Goal: Communication & Community: Answer question/provide support

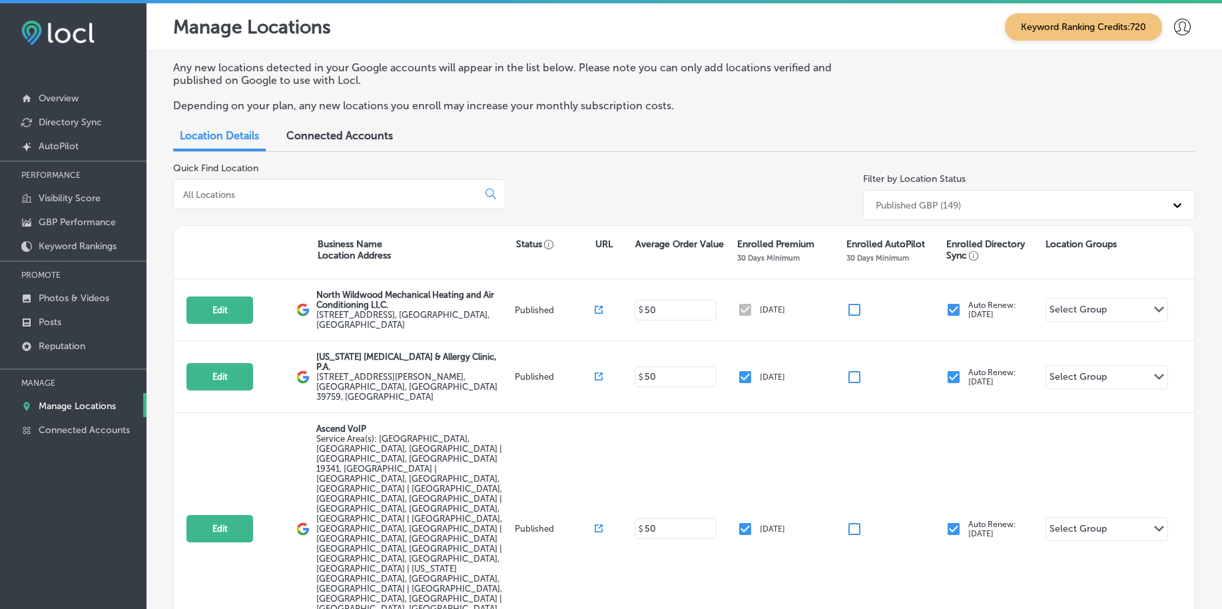
drag, startPoint x: 472, startPoint y: 1, endPoint x: 577, endPoint y: 136, distance: 171.7
click at [577, 136] on div "Location Details Connected Accounts" at bounding box center [684, 137] width 1022 height 29
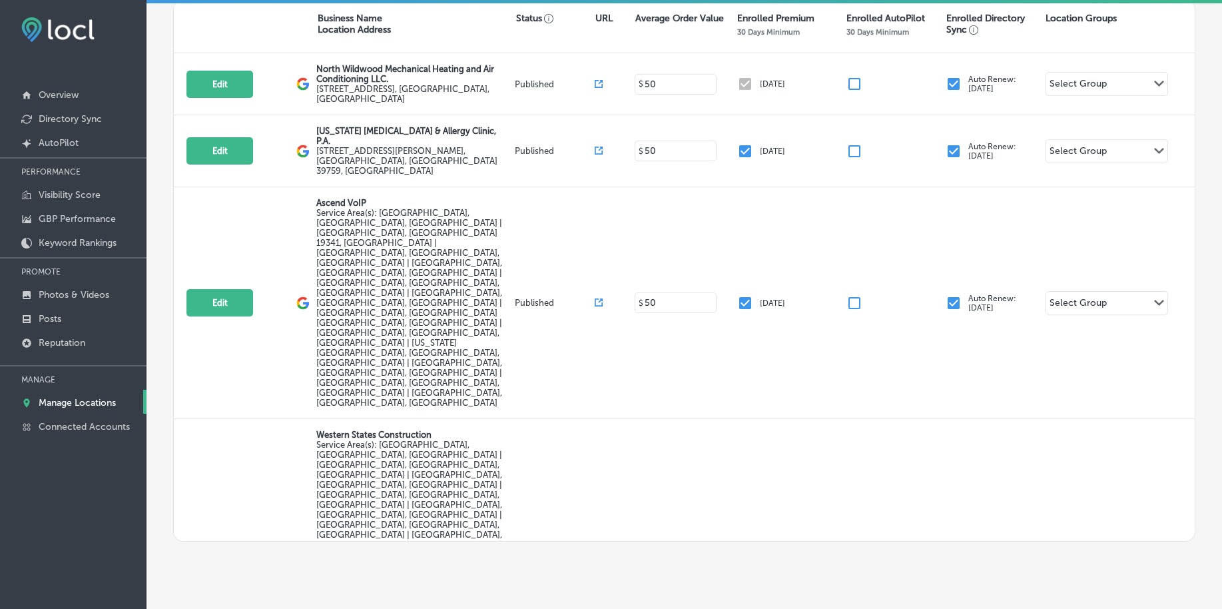
scroll to position [246, 0]
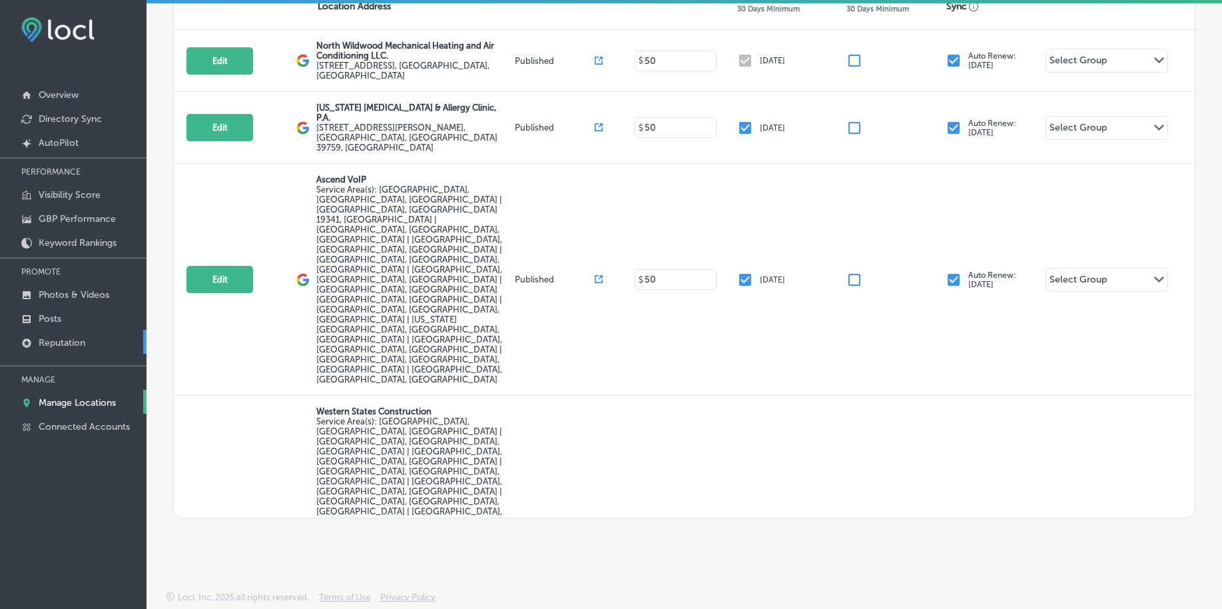
click at [75, 346] on p "Reputation" at bounding box center [62, 342] width 47 height 11
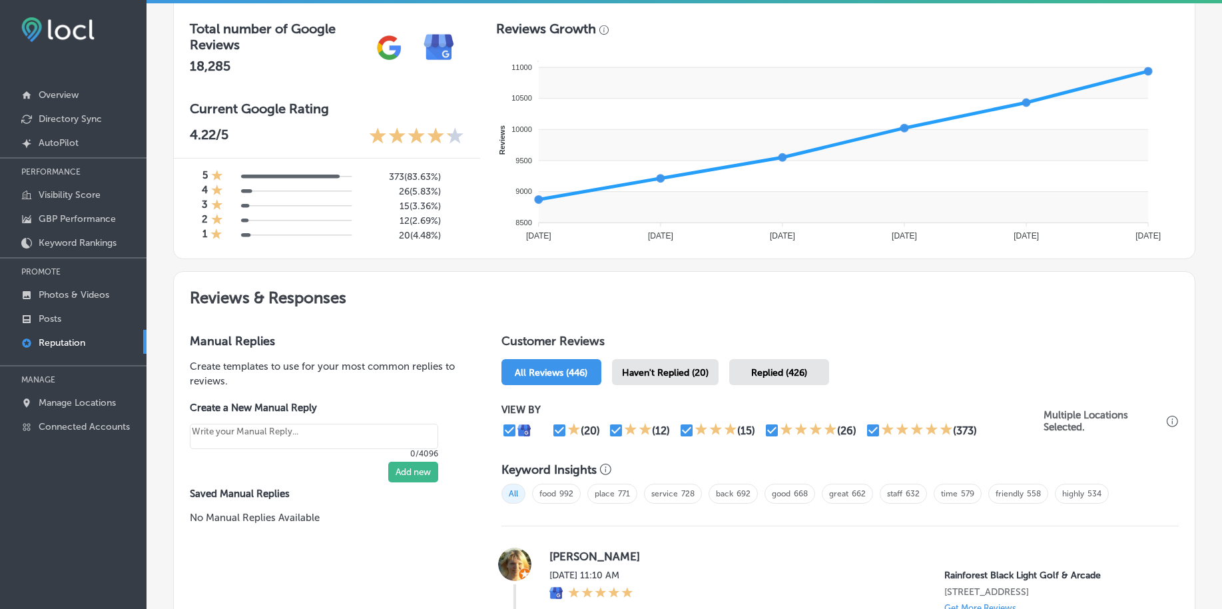
scroll to position [500, 0]
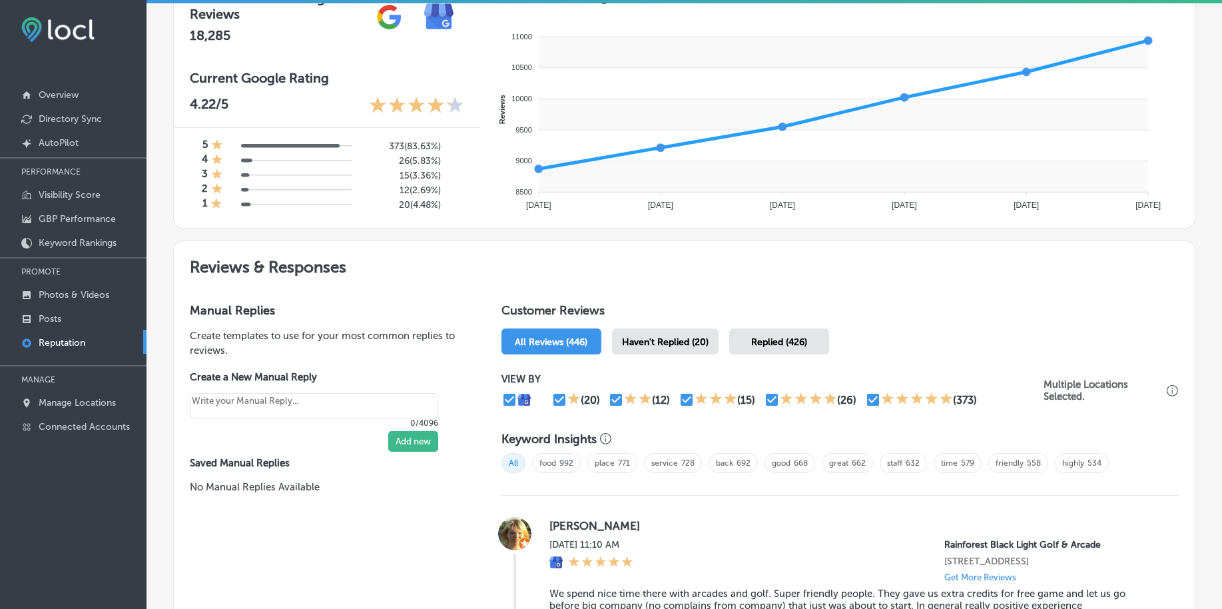
click at [675, 339] on span "Haven't Replied (20)" at bounding box center [665, 341] width 87 height 11
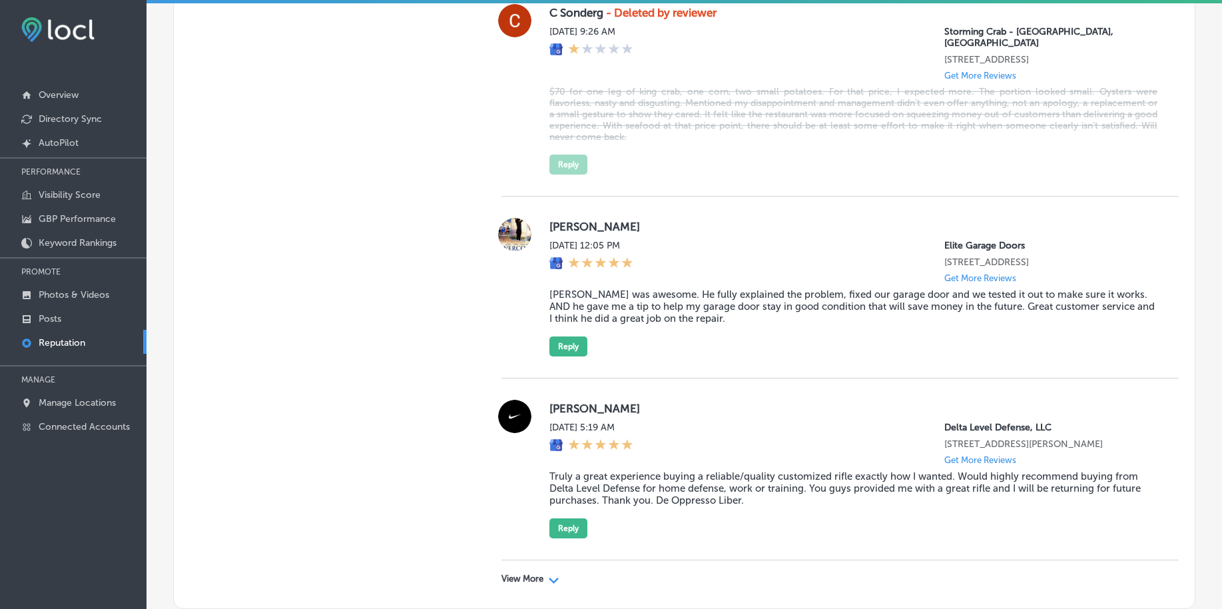
scroll to position [3997, 0]
click at [531, 486] on p "View More" at bounding box center [523, 577] width 42 height 11
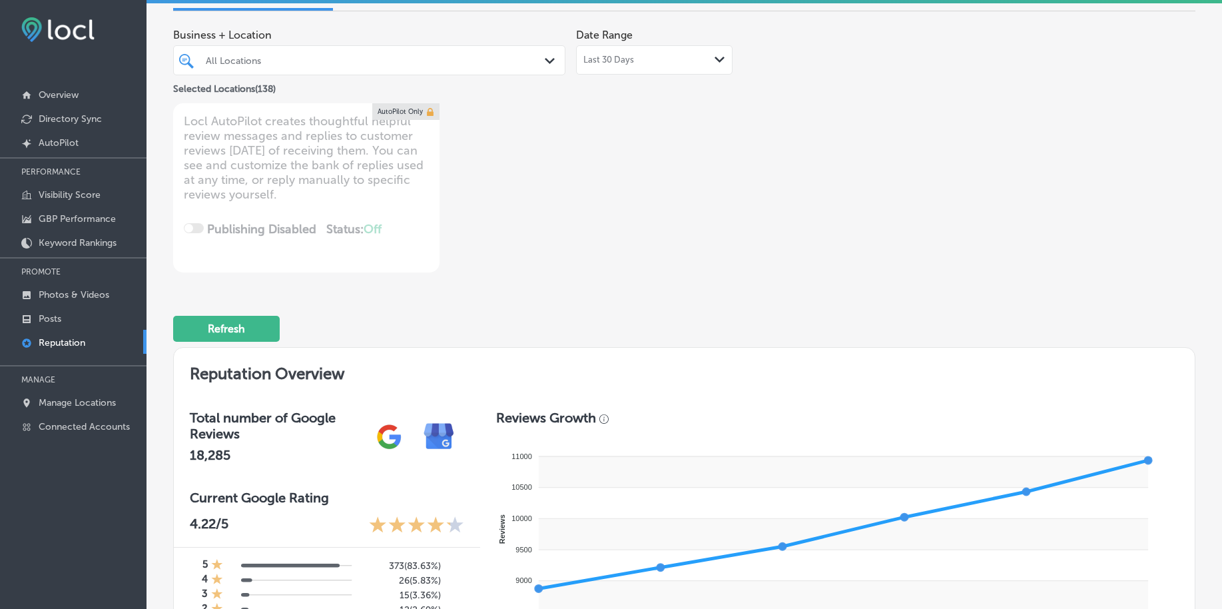
scroll to position [0, 0]
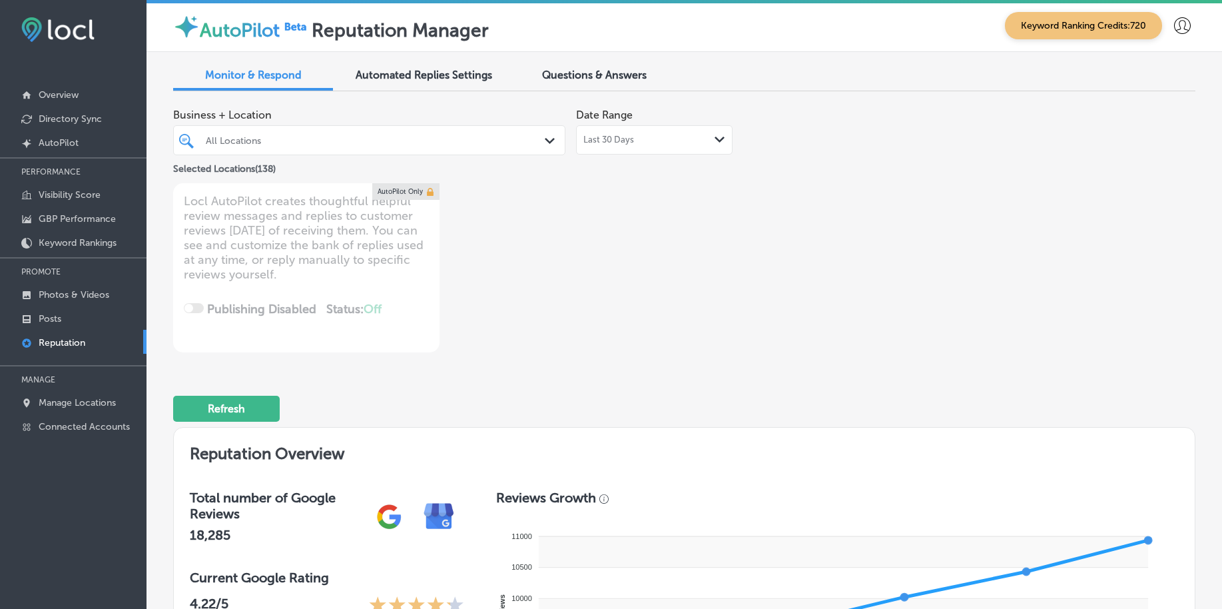
click at [310, 140] on div "All Locations" at bounding box center [376, 140] width 340 height 11
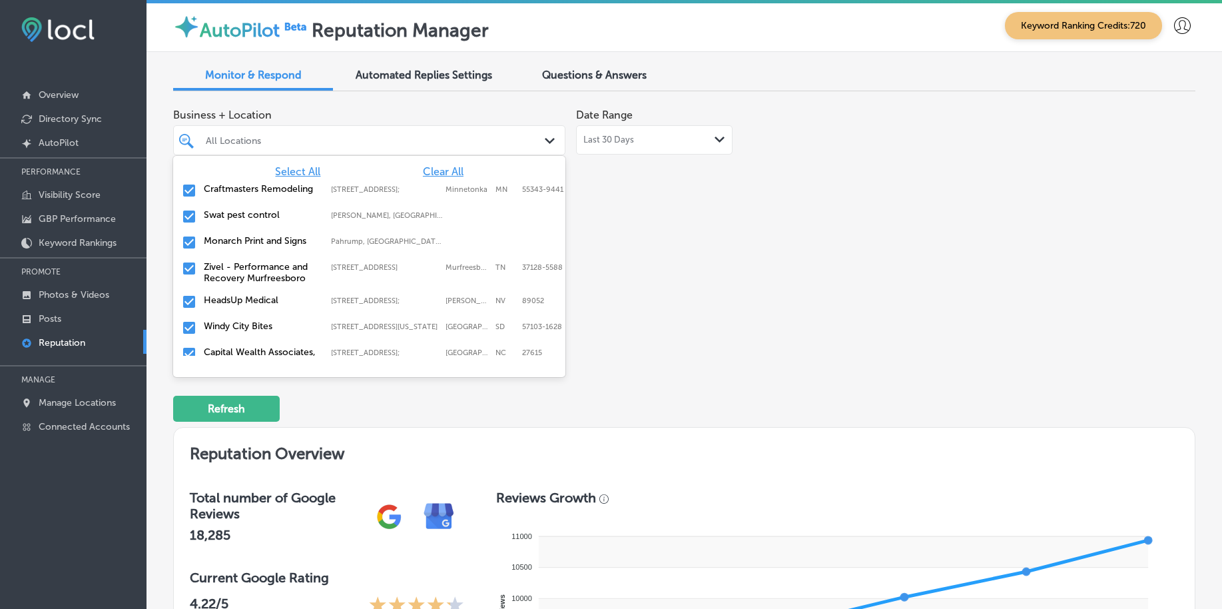
click at [438, 171] on span "Clear All" at bounding box center [443, 171] width 41 height 13
type textarea "x"
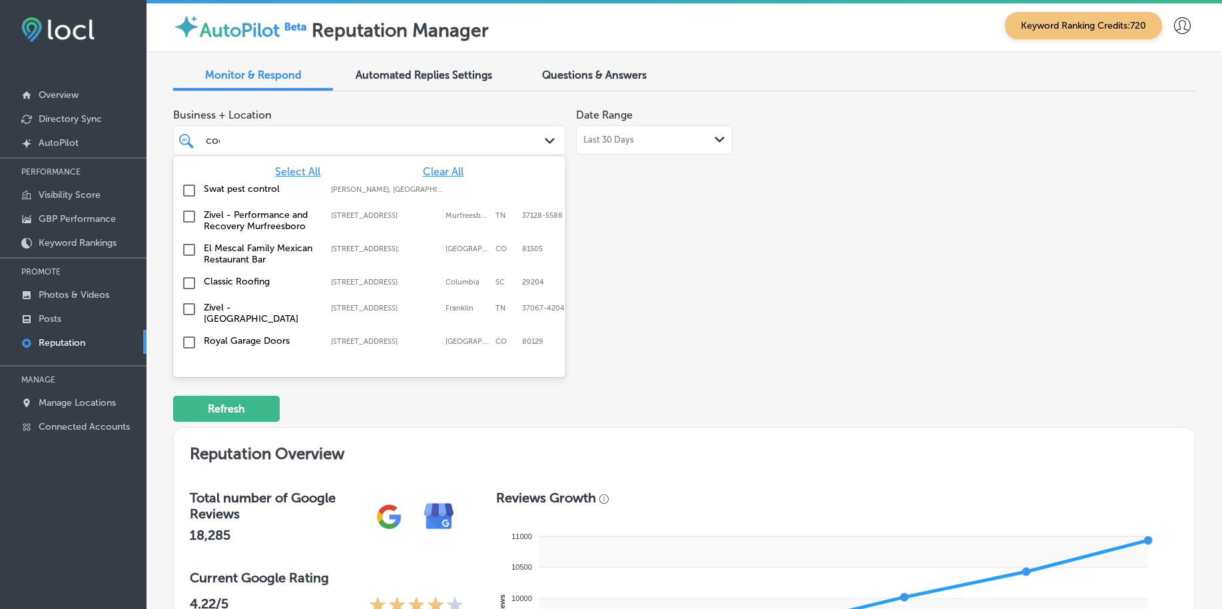
type input "cool"
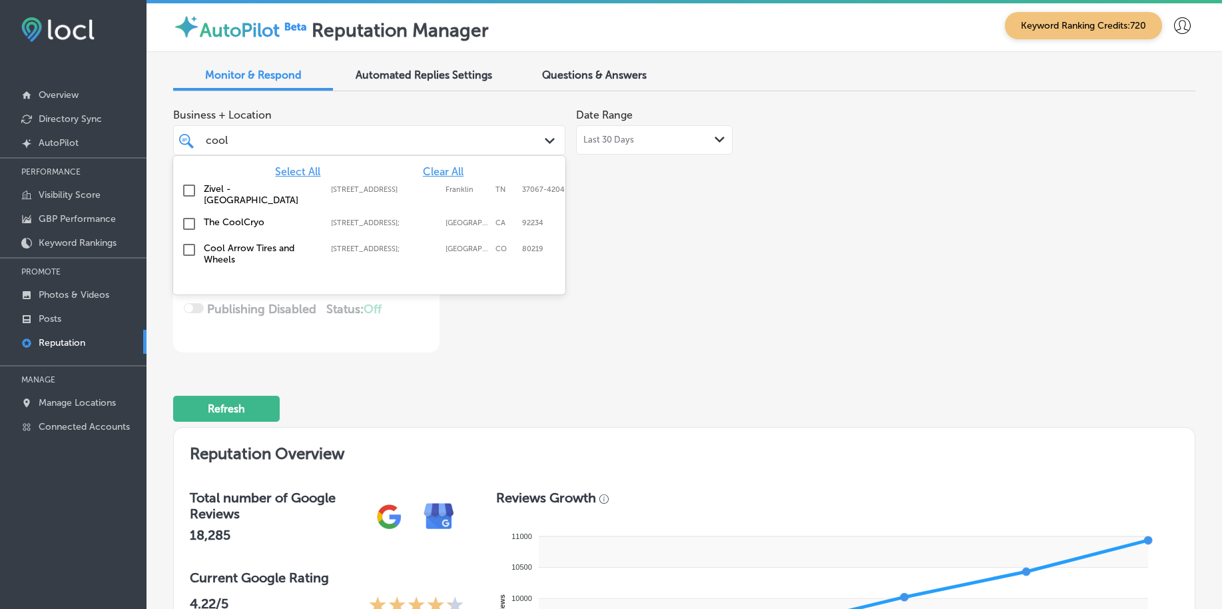
click at [402, 265] on div "Cool Arrow Tires and Wheels [STREET_ADDRESS] [STREET_ADDRESS]" at bounding box center [346, 253] width 284 height 23
type textarea "x"
type input "cool"
click at [654, 246] on div "Business + Location option [STREET_ADDRESS]; , selected. option [STREET_ADDRESS…" at bounding box center [479, 227] width 613 height 250
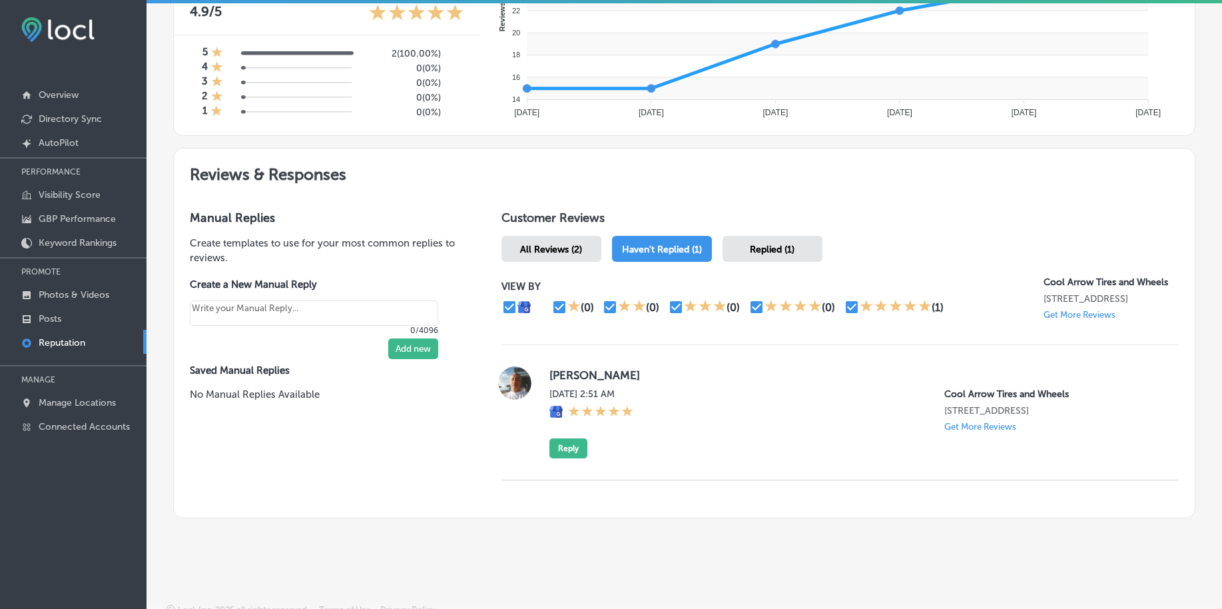
scroll to position [605, 0]
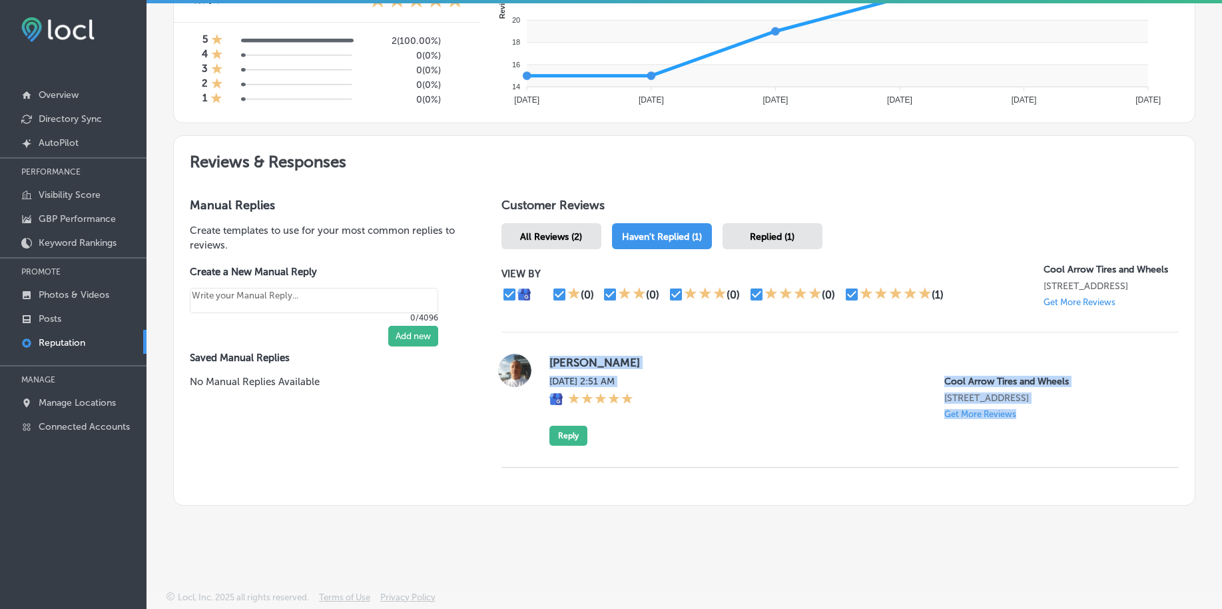
drag, startPoint x: 544, startPoint y: 362, endPoint x: 1027, endPoint y: 420, distance: 486.4
click at [986, 420] on div "[PERSON_NAME] [DATE] 2:51 AM Cool Arrow Tires and Wheels [STREET_ADDRESS] Get M…" at bounding box center [840, 400] width 677 height 92
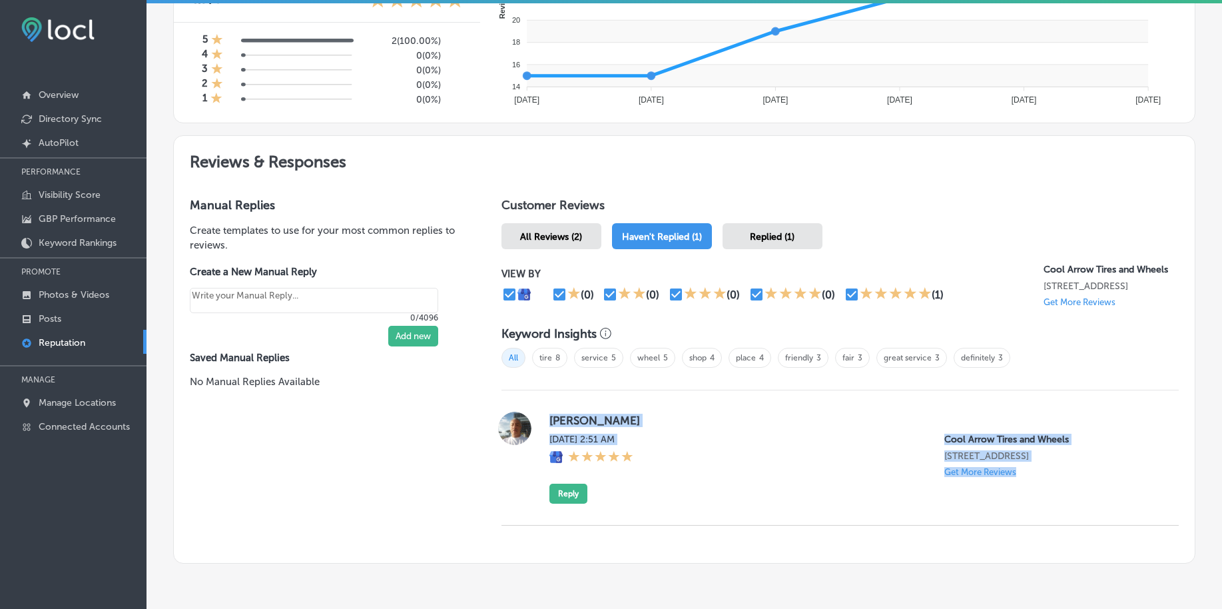
copy div "[PERSON_NAME] [DATE] 2:51 AM Cool Arrow Tires and Wheels [STREET_ADDRESS] Get M…"
click at [569, 486] on button "Reply" at bounding box center [568, 494] width 38 height 20
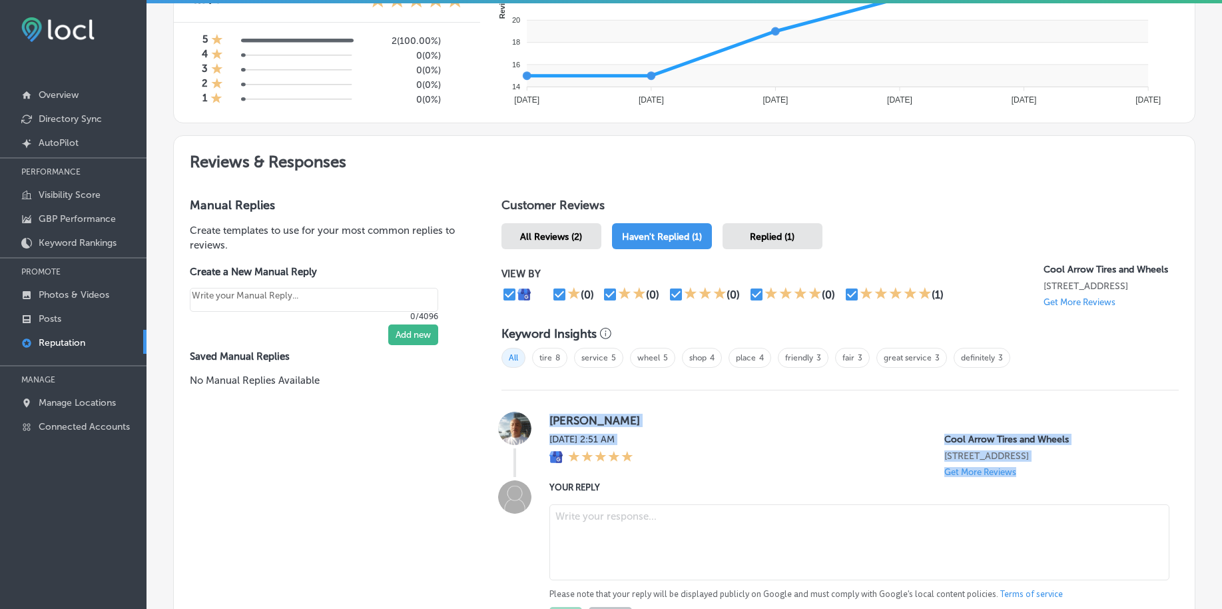
type textarea "x"
click at [610, 486] on textarea at bounding box center [859, 542] width 620 height 76
paste textarea "Thank you for the five-star review, [PERSON_NAME]! We’re so glad to hear you ha…"
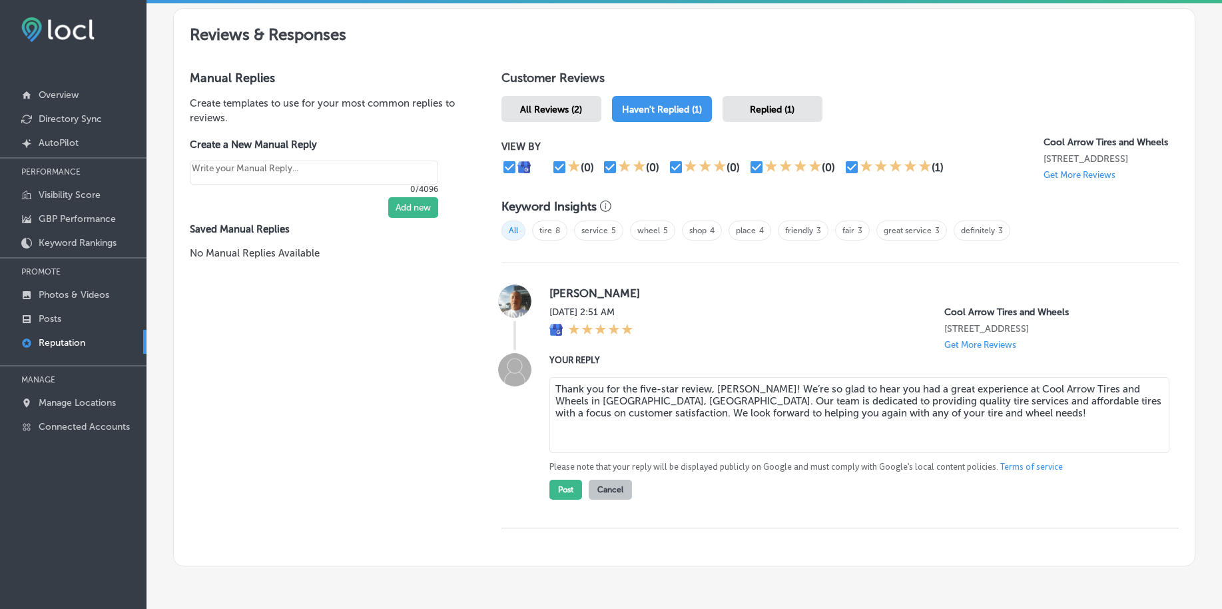
scroll to position [771, 0]
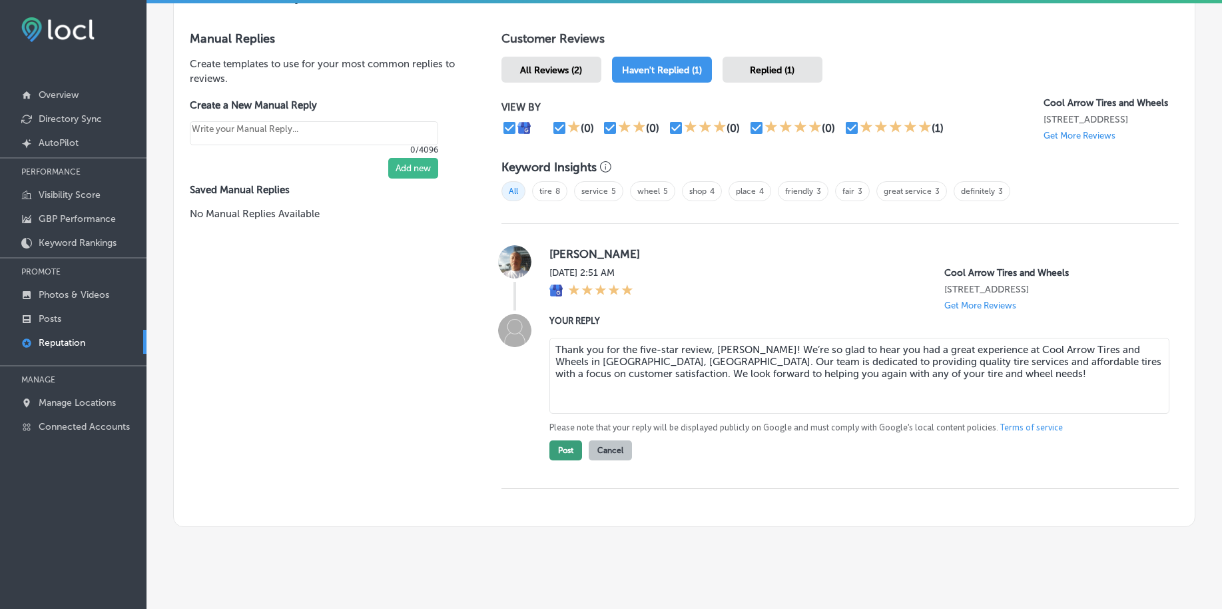
type textarea "Thank you for the five-star review, [PERSON_NAME]! We’re so glad to hear you ha…"
click at [550, 455] on button "Post" at bounding box center [565, 450] width 33 height 20
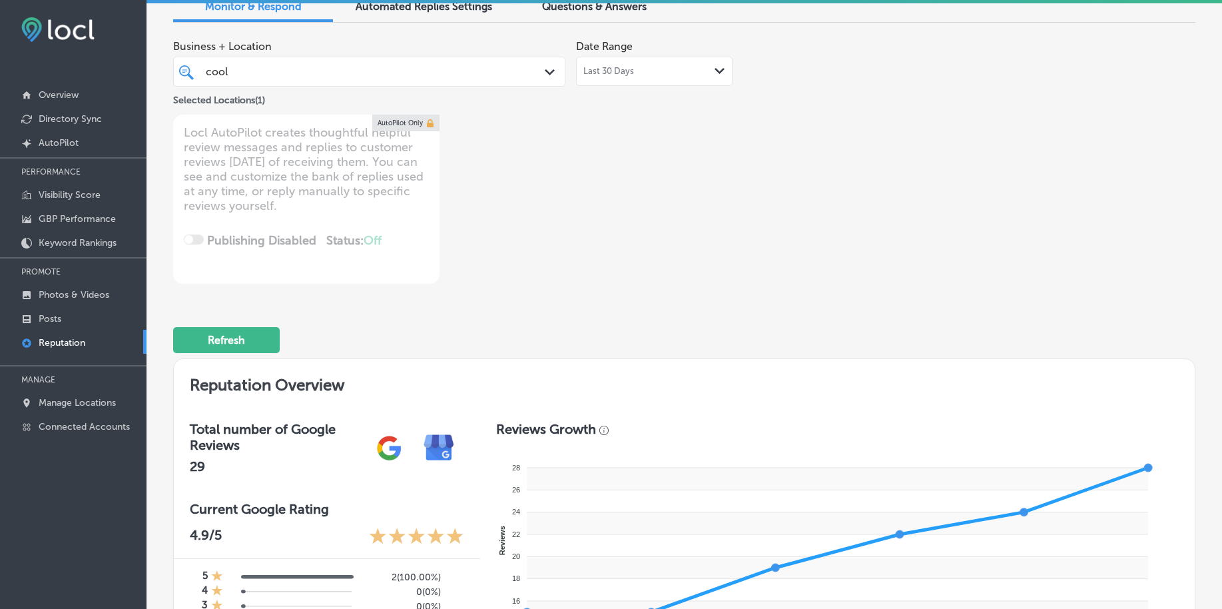
scroll to position [0, 0]
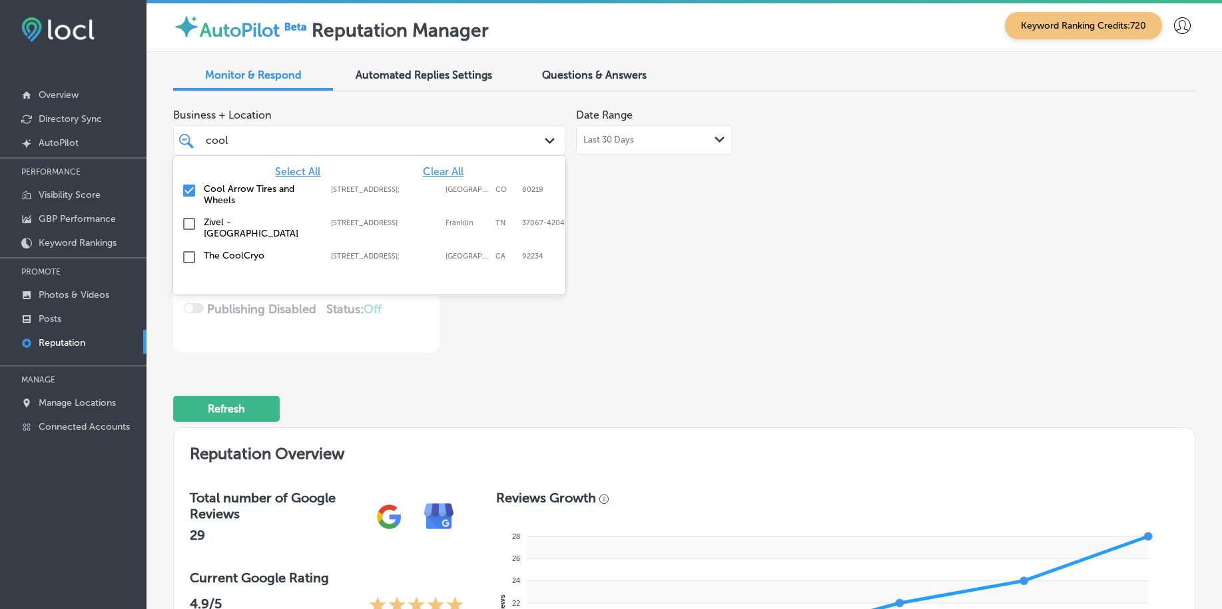
click at [292, 140] on div "cool cool" at bounding box center [352, 140] width 297 height 18
click at [428, 175] on span "Clear All" at bounding box center [443, 171] width 41 height 13
type textarea "x"
type input "c"
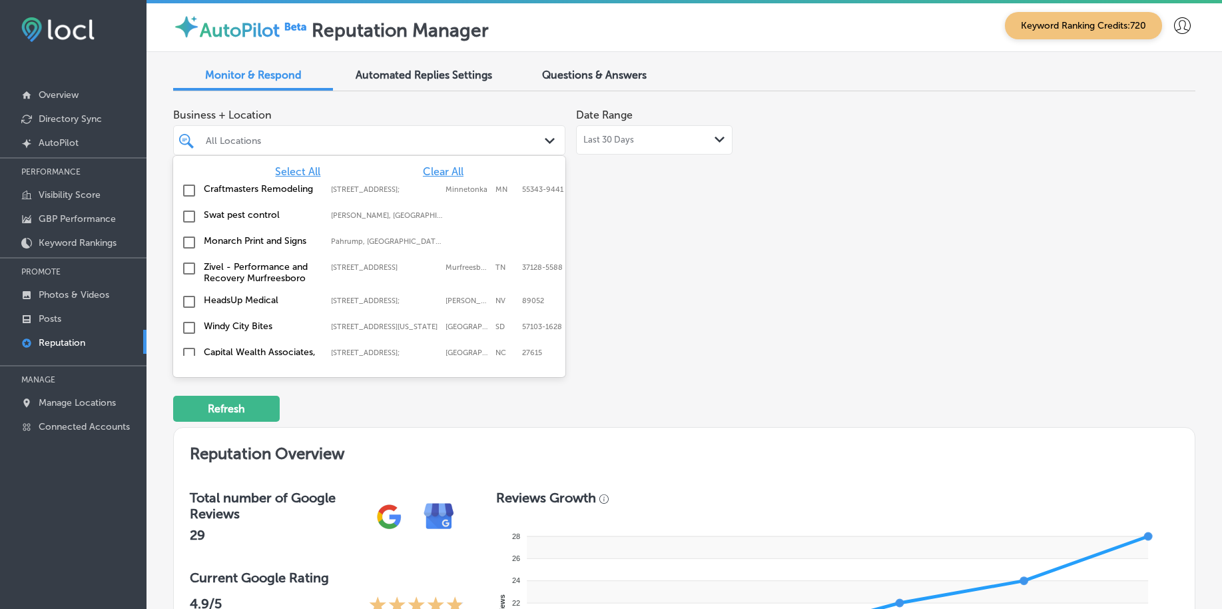
click at [277, 169] on span "Select All" at bounding box center [297, 171] width 45 height 13
type textarea "x"
click at [775, 256] on div "Business + Location option [STREET_ADDRESS]; , selected. option focused, 1 of 1…" at bounding box center [479, 227] width 613 height 250
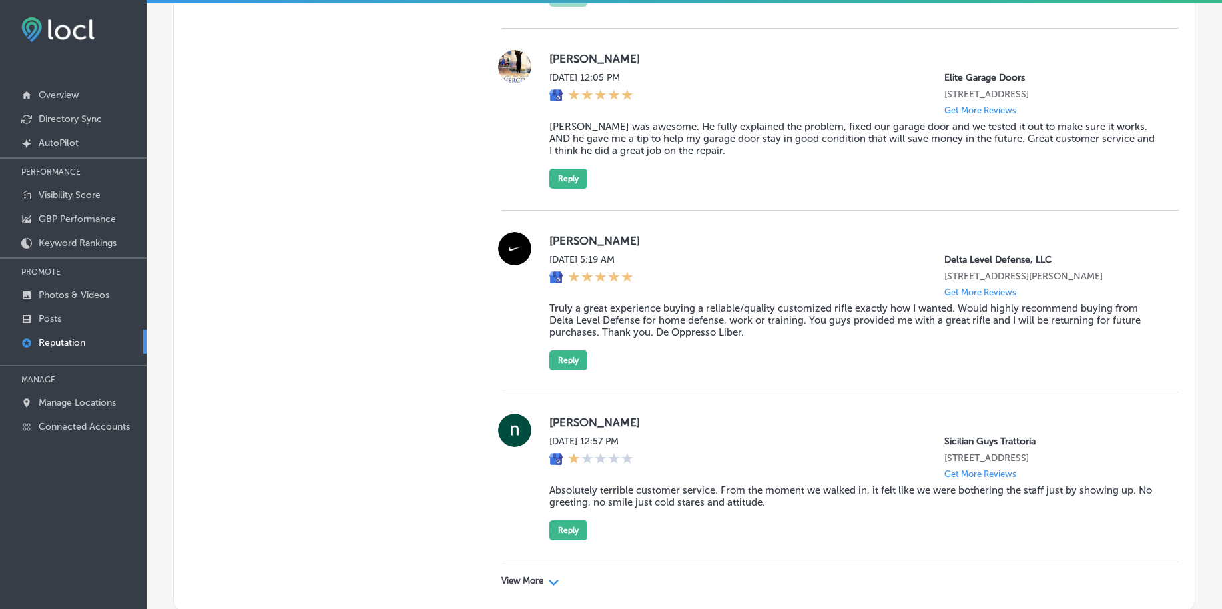
scroll to position [4043, 0]
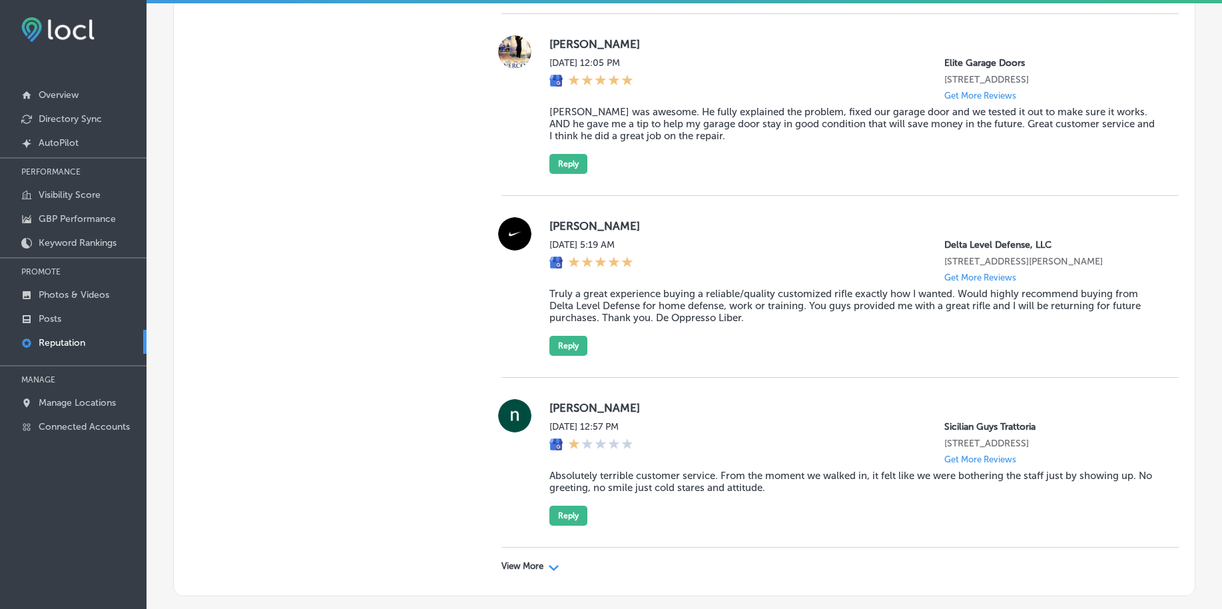
click at [520, 486] on p "View More" at bounding box center [523, 566] width 42 height 11
type textarea "x"
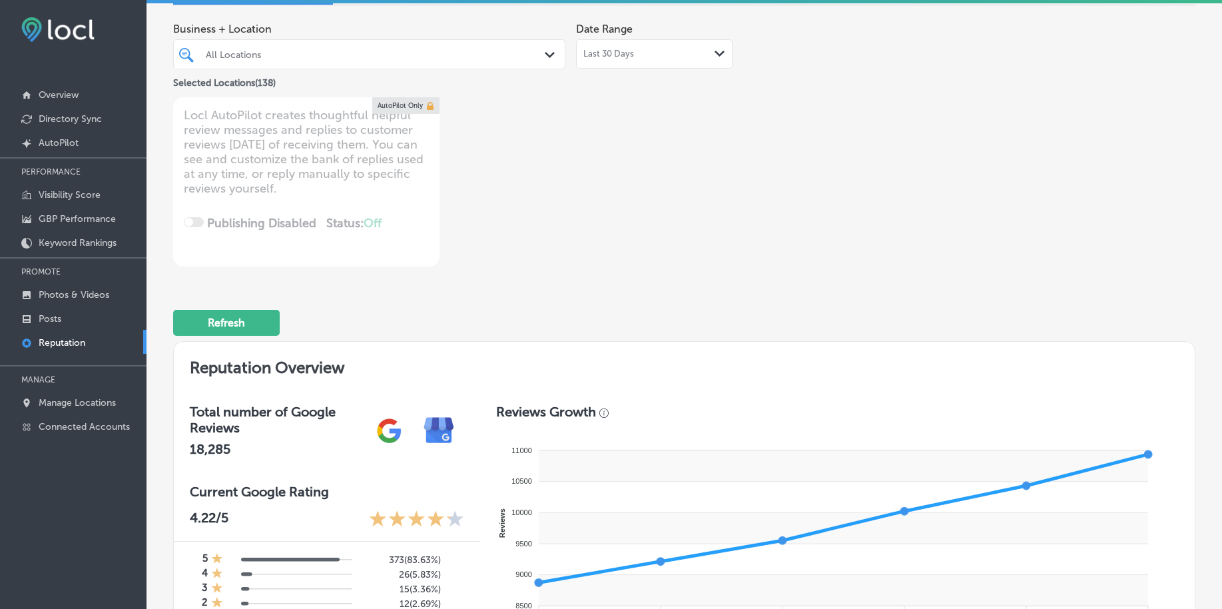
scroll to position [0, 0]
